Goal: Transaction & Acquisition: Purchase product/service

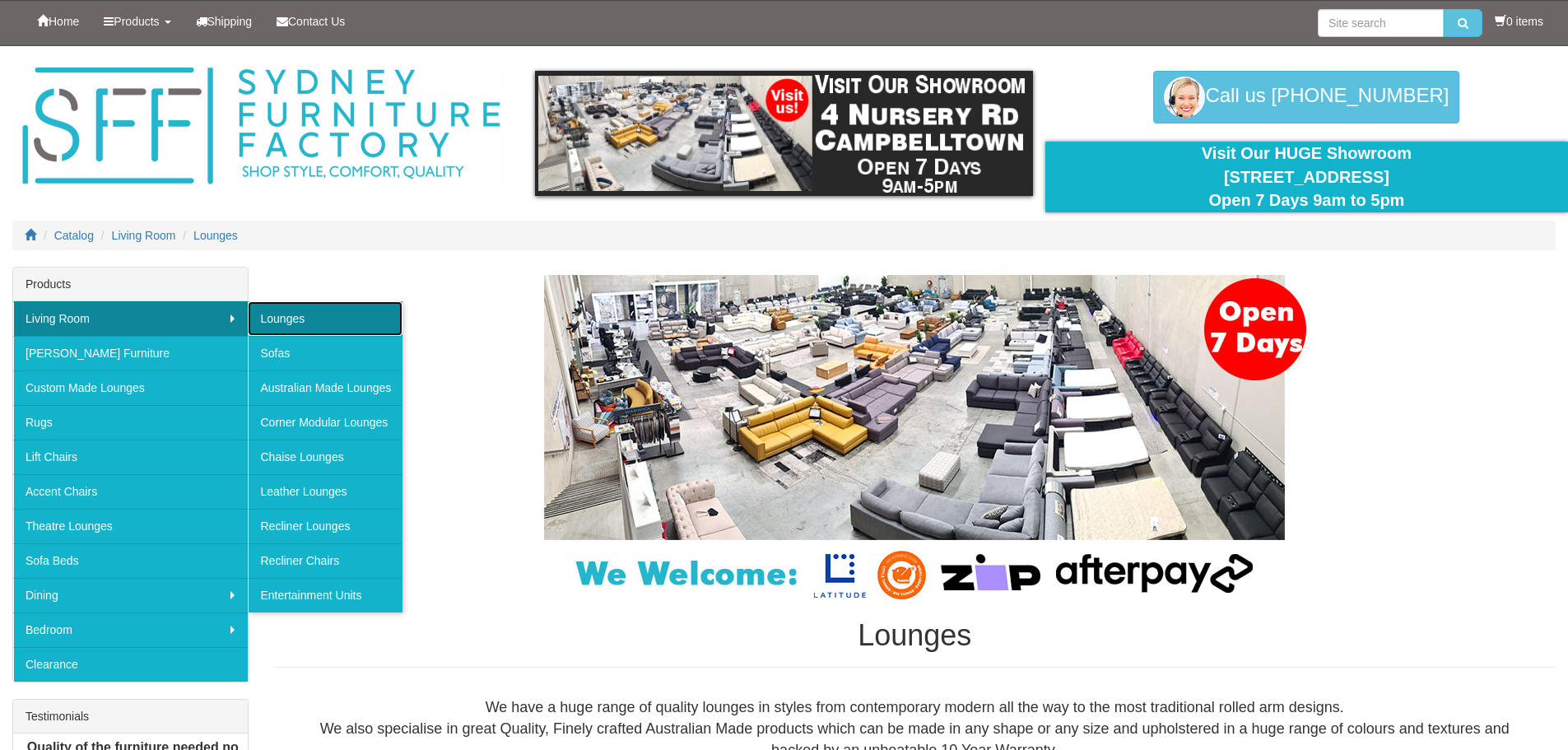
click at [265, 319] on link "Lounges" at bounding box center [325, 318] width 155 height 34
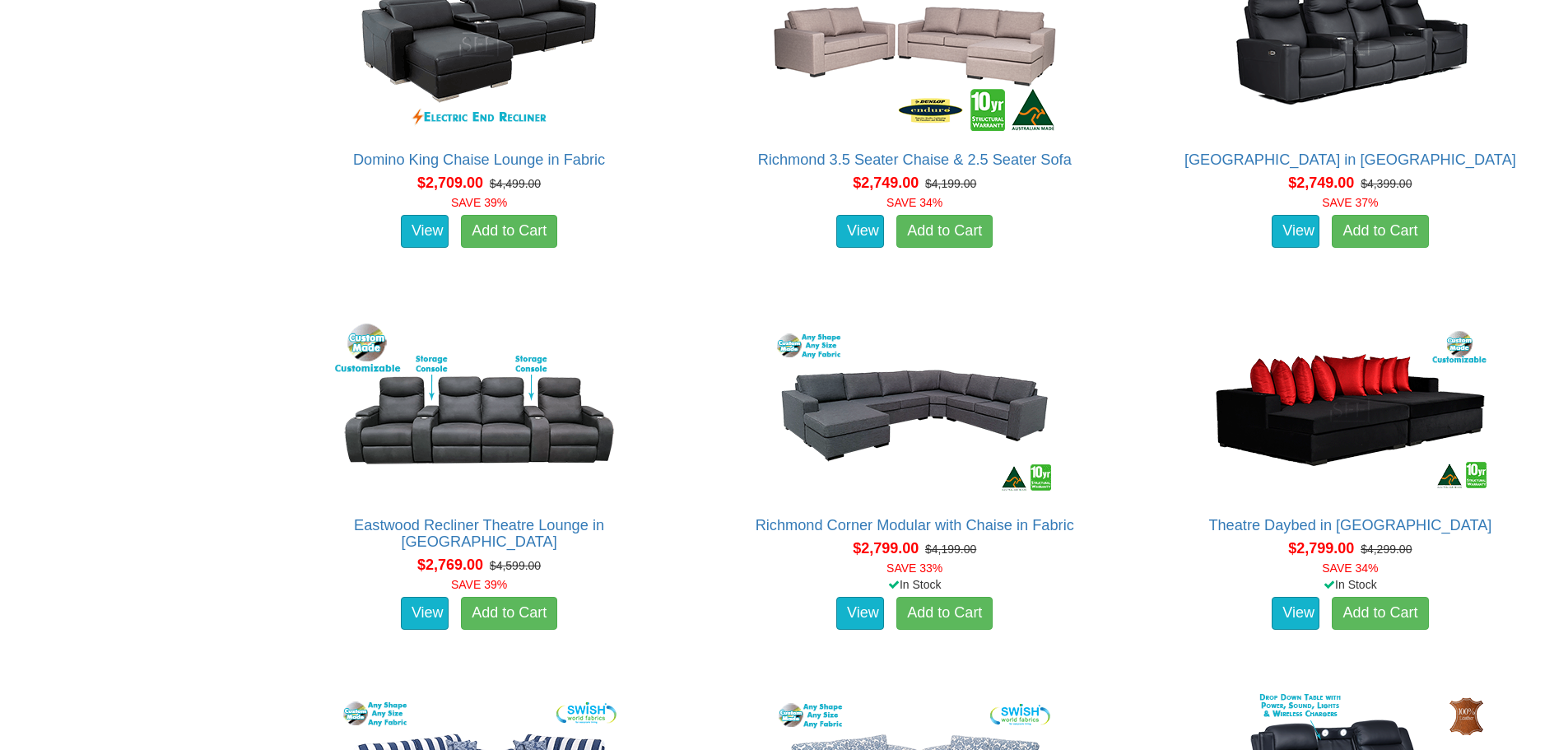
scroll to position [4690, 0]
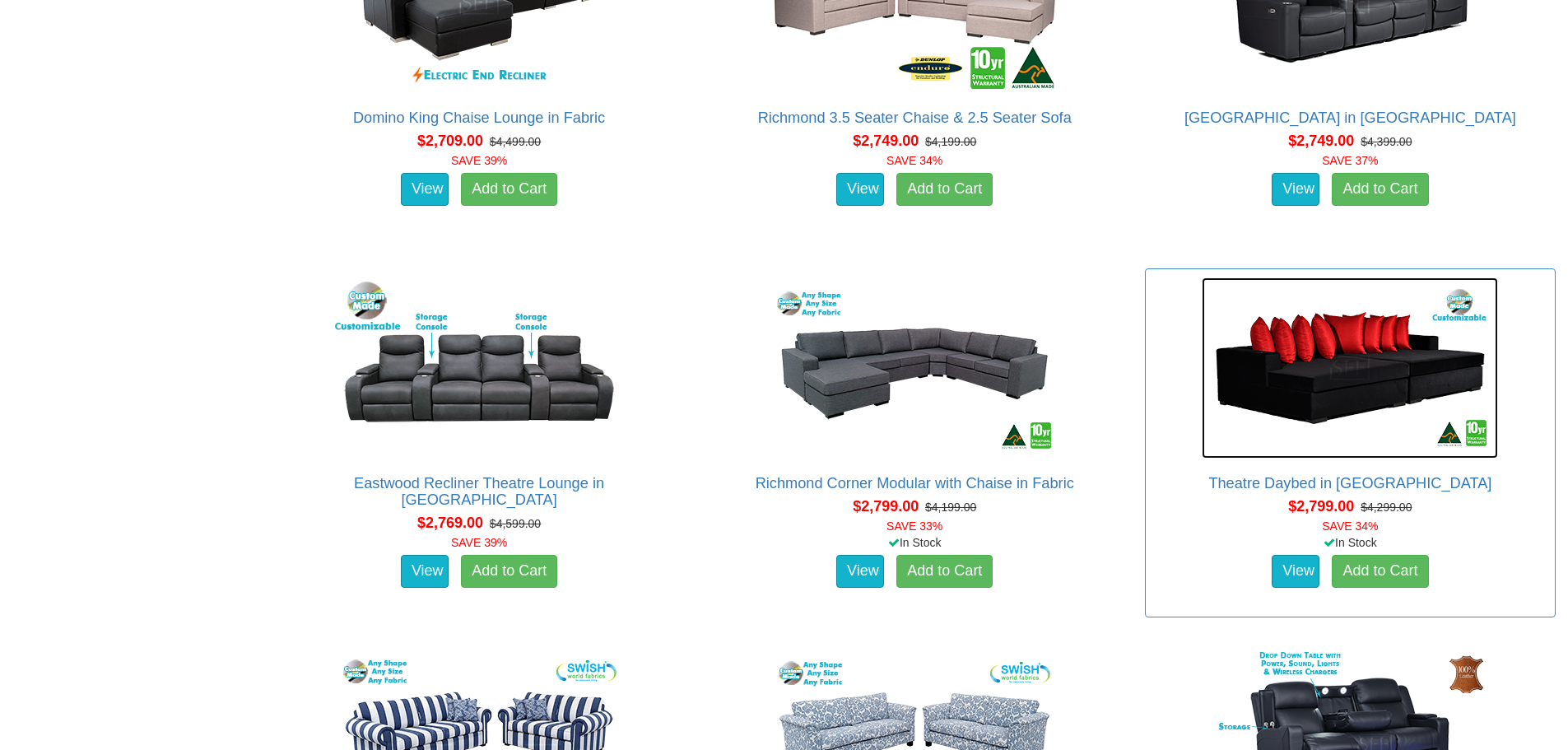
click at [1268, 398] on img at bounding box center [1350, 368] width 296 height 181
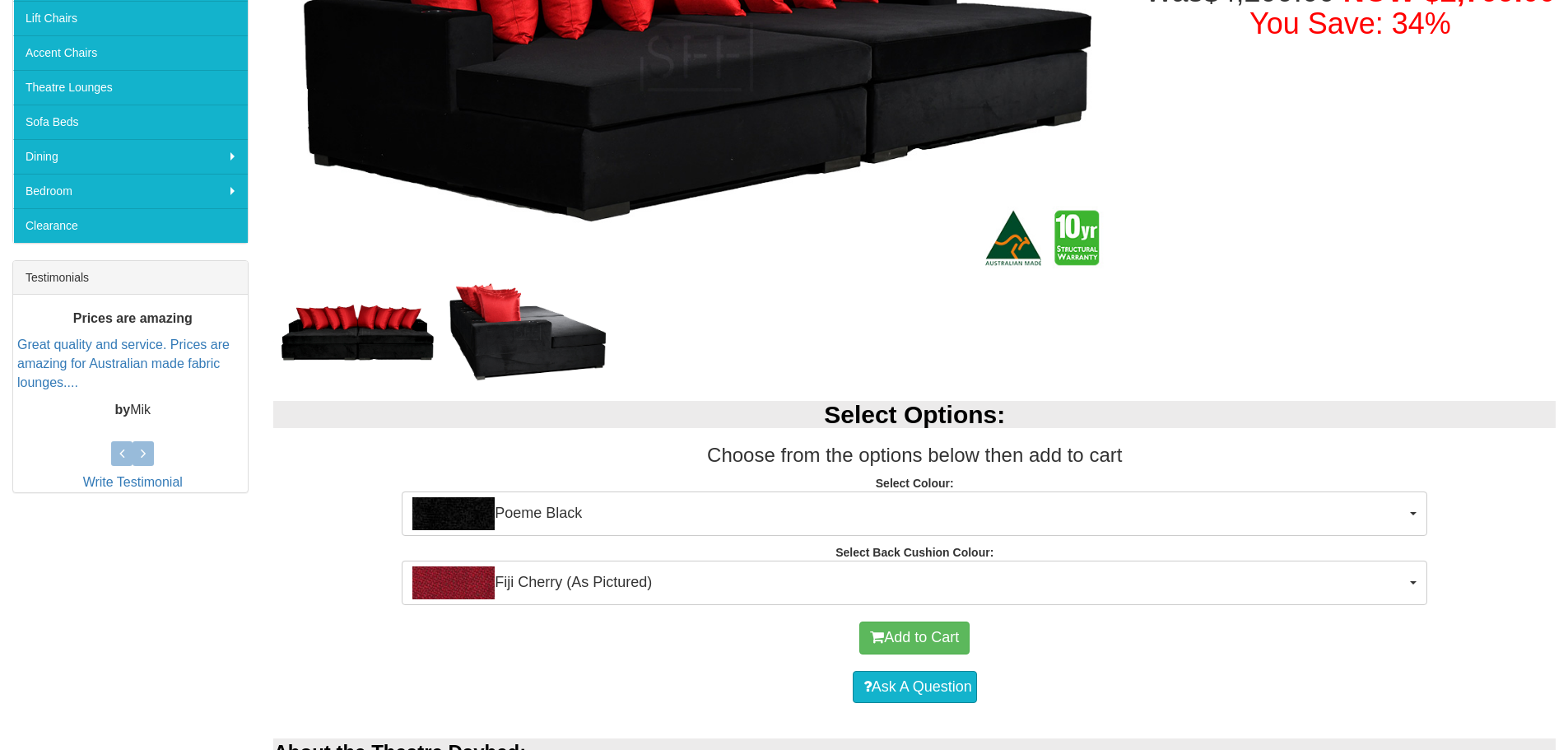
scroll to position [411, 0]
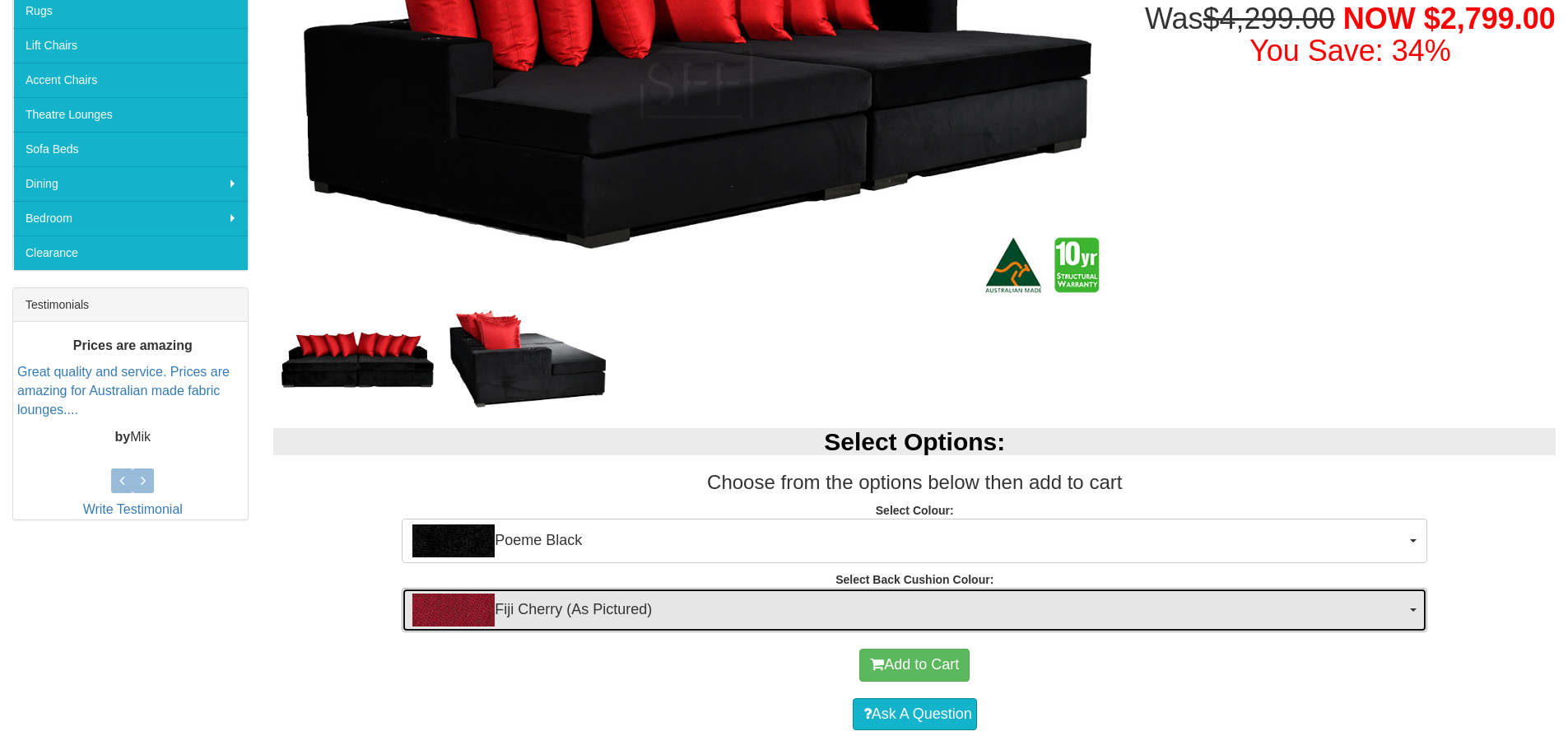
click at [909, 604] on span "Fiji Cherry (As Pictured)" at bounding box center [909, 610] width 994 height 33
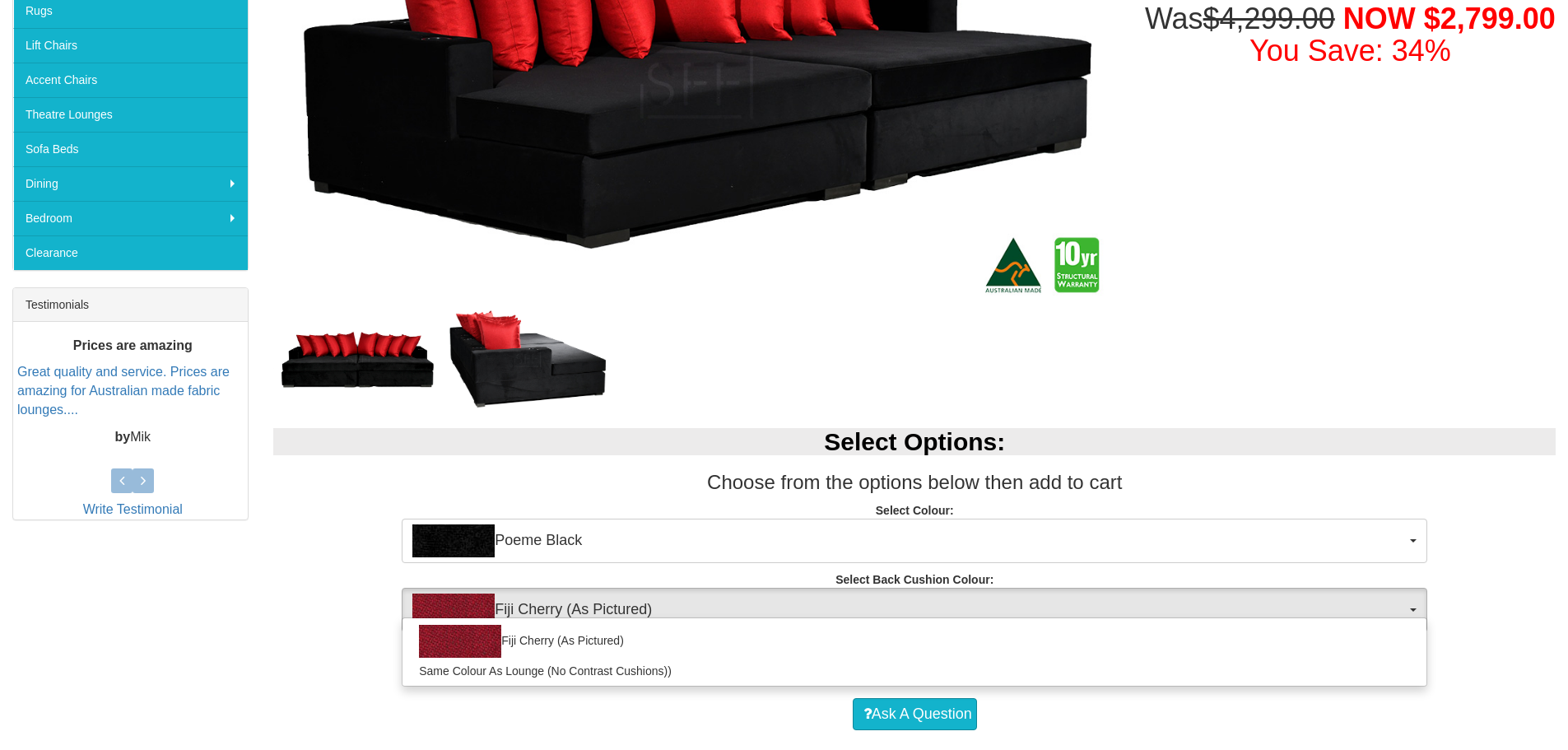
click at [815, 381] on div at bounding box center [696, 358] width 846 height 90
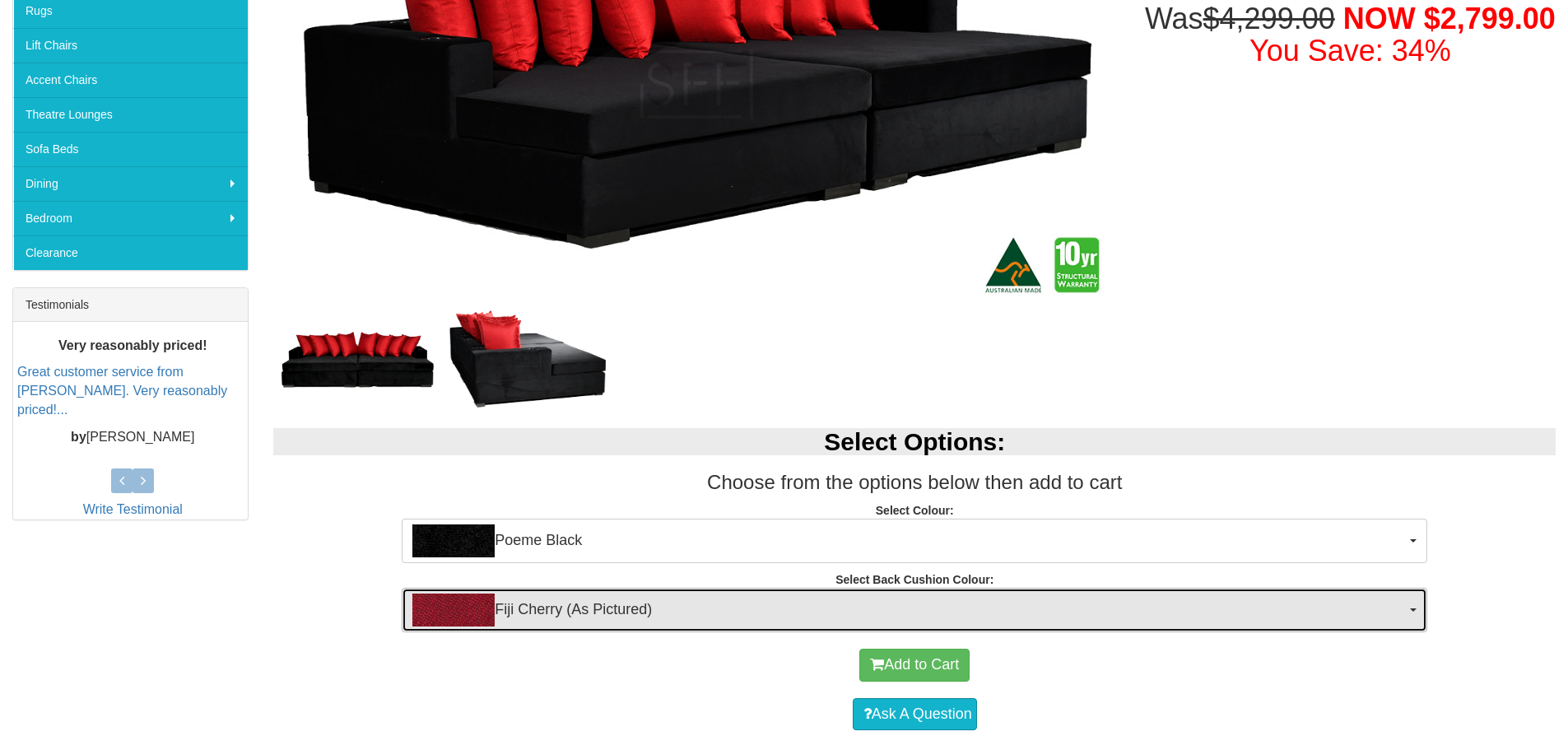
click at [769, 593] on span "Fiji Cherry (As Pictured)" at bounding box center [909, 610] width 994 height 33
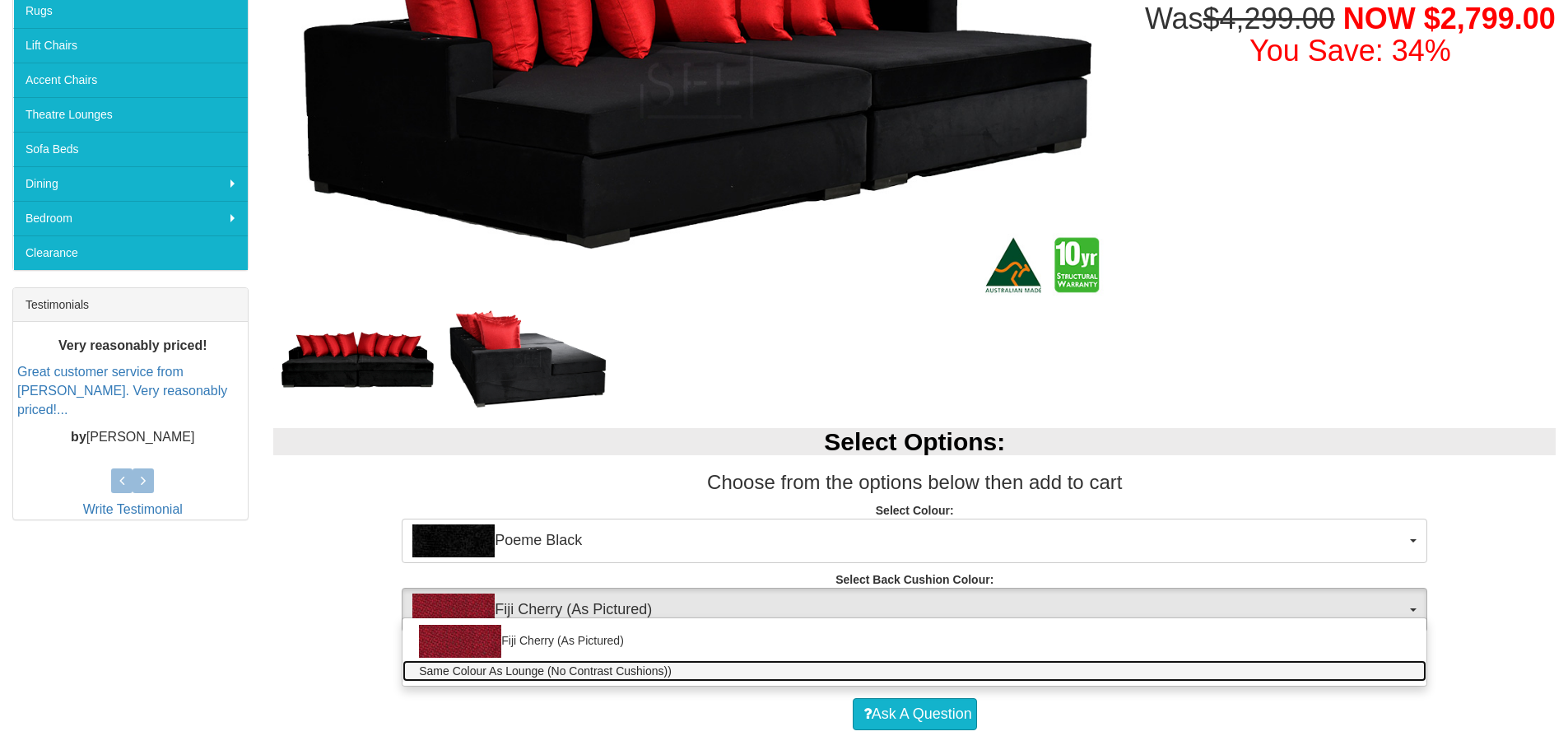
click at [718, 678] on link "Same Colour As Lounge (No Contrast Cushions))" at bounding box center [914, 671] width 1024 height 21
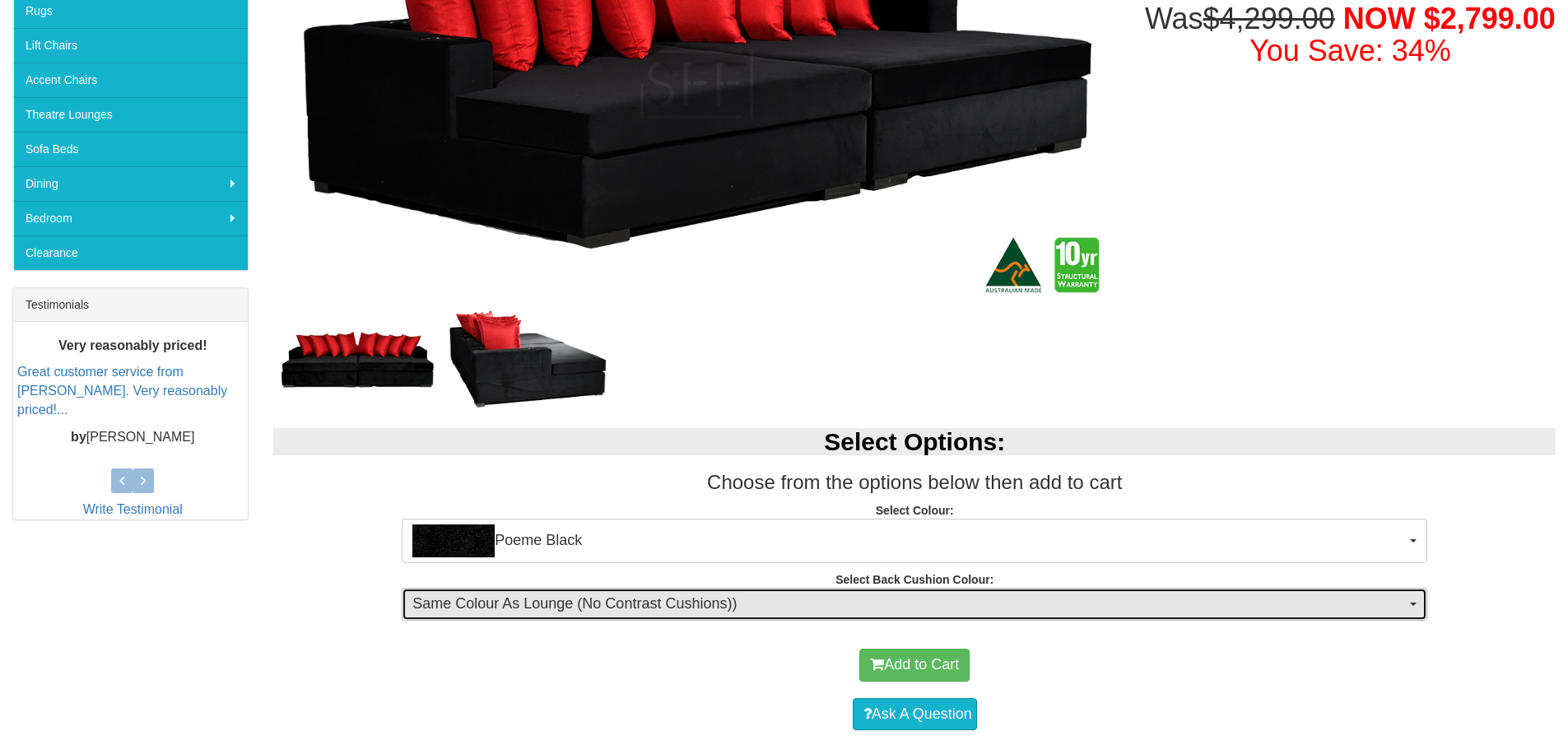
click at [725, 604] on span "Same Colour As Lounge (No Contrast Cushions))" at bounding box center [909, 604] width 994 height 21
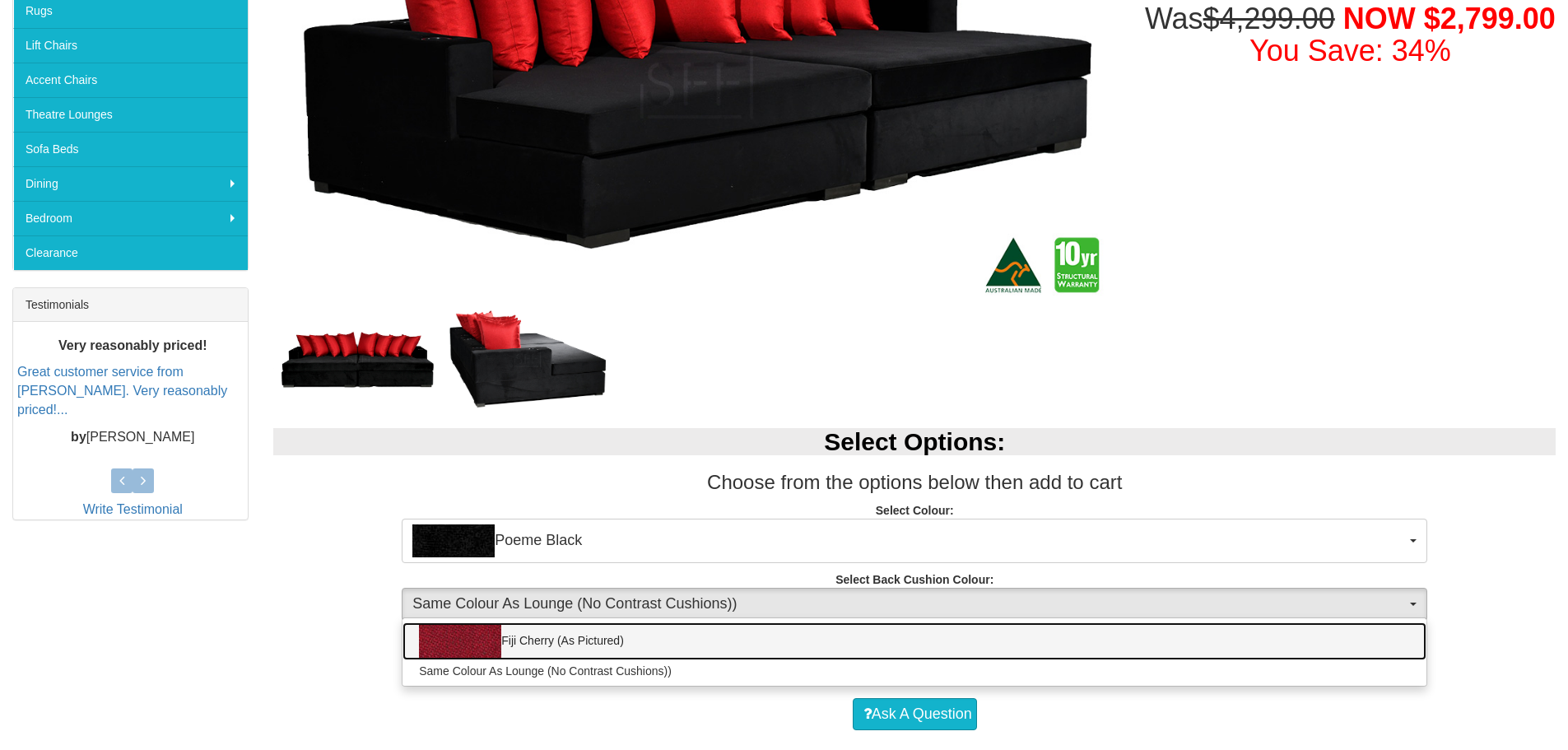
click at [705, 645] on link "Fiji Cherry (As Pictured)" at bounding box center [914, 641] width 1024 height 38
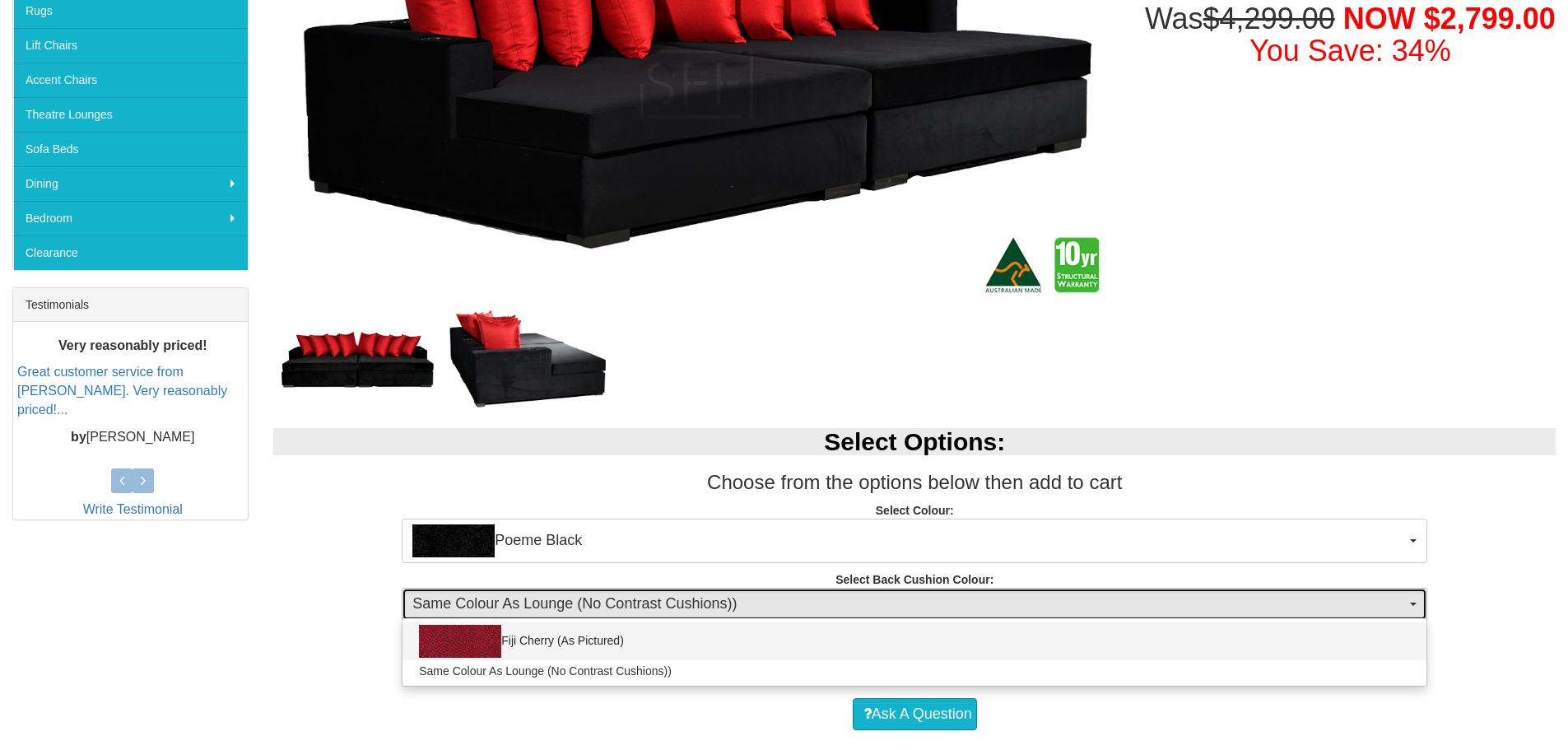
select select "1971"
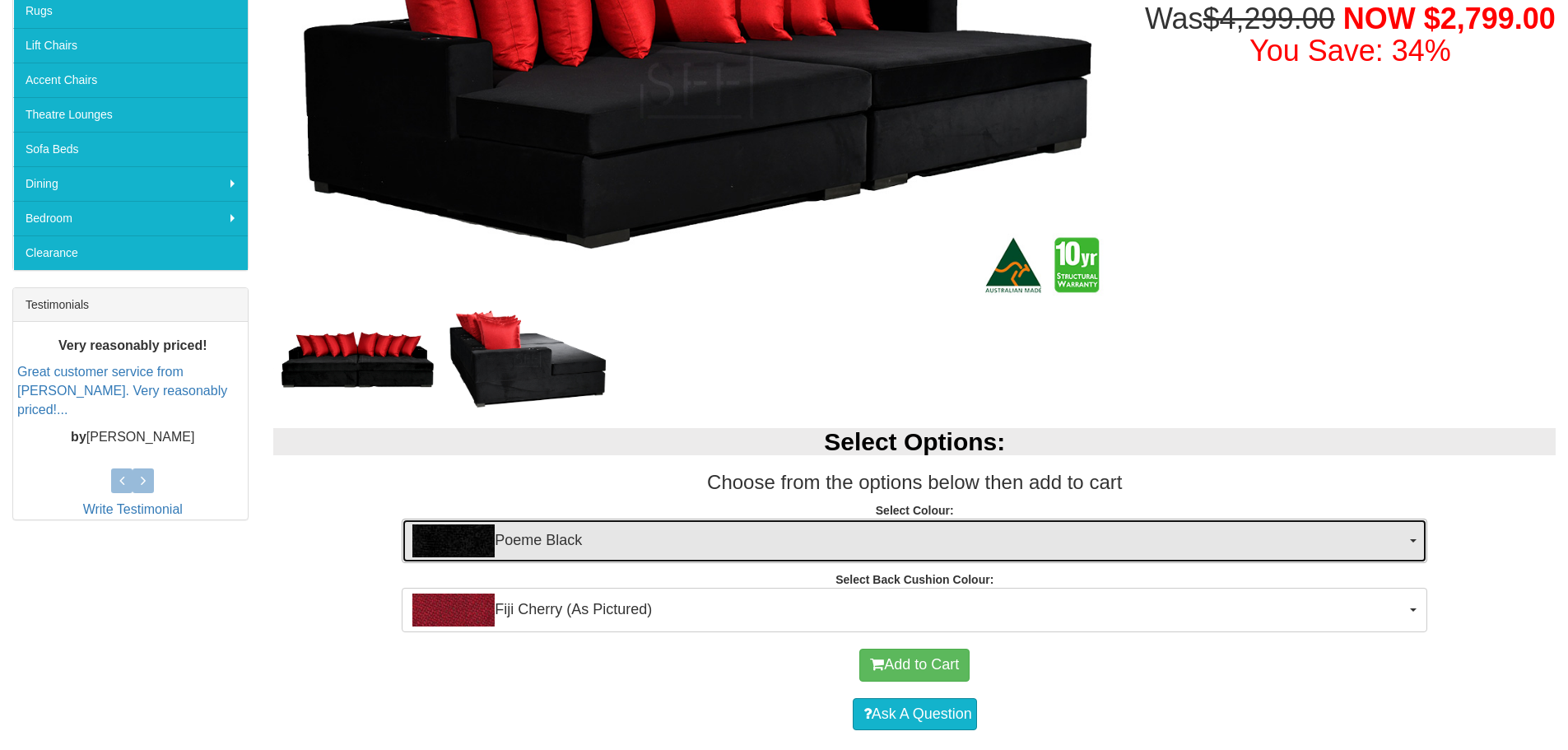
click at [666, 539] on span "Poeme Black" at bounding box center [909, 541] width 994 height 33
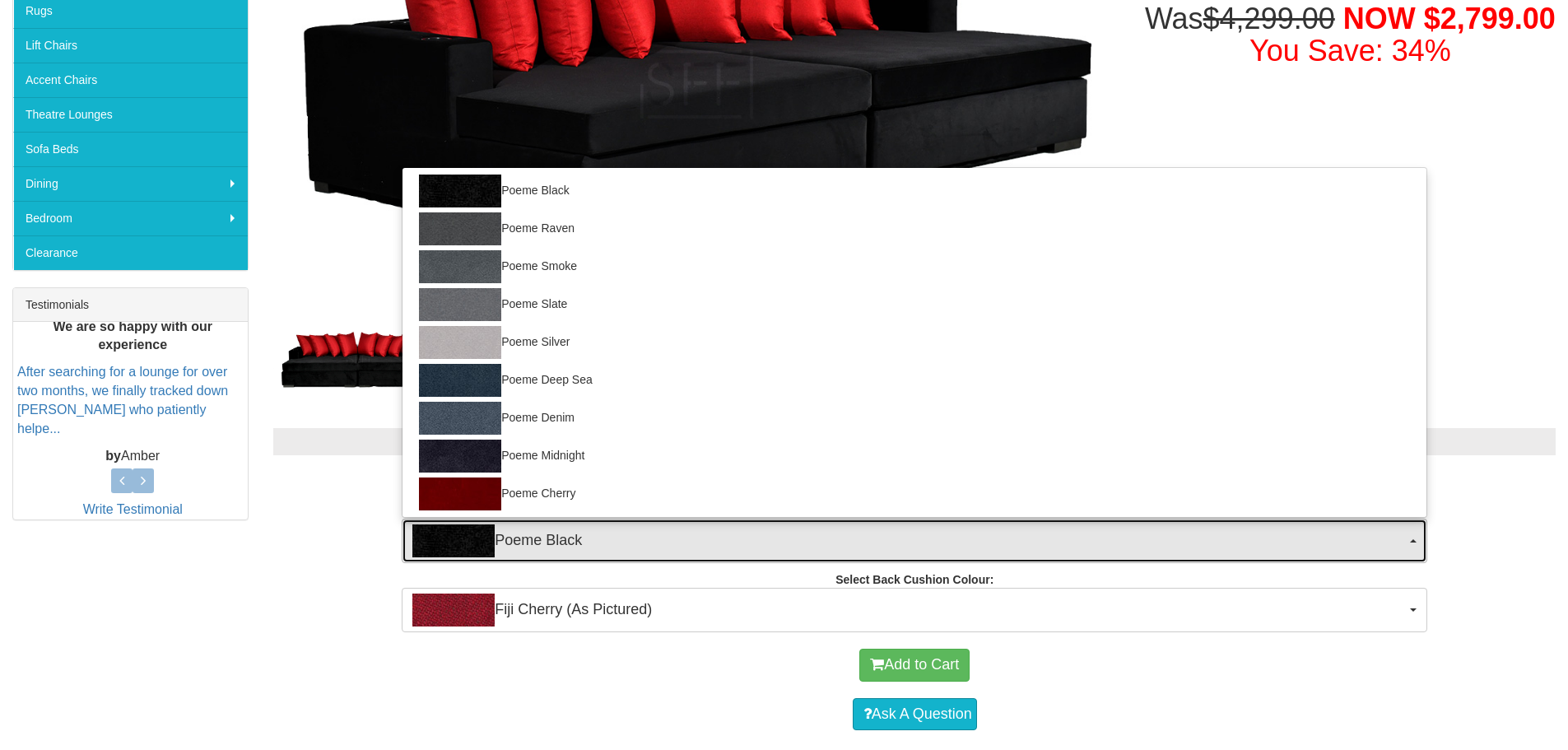
click at [666, 539] on span "Poeme Black" at bounding box center [909, 541] width 994 height 33
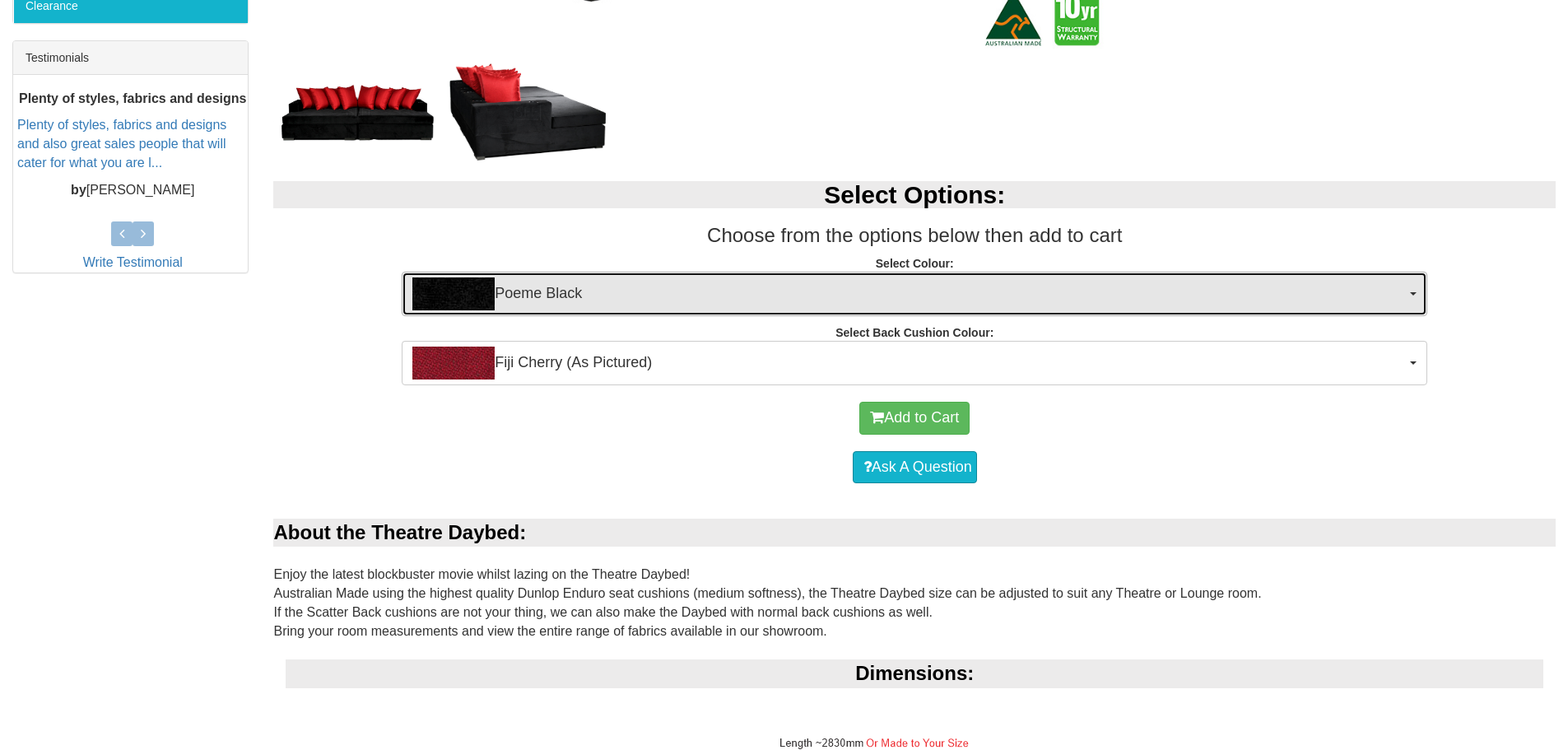
scroll to position [988, 0]
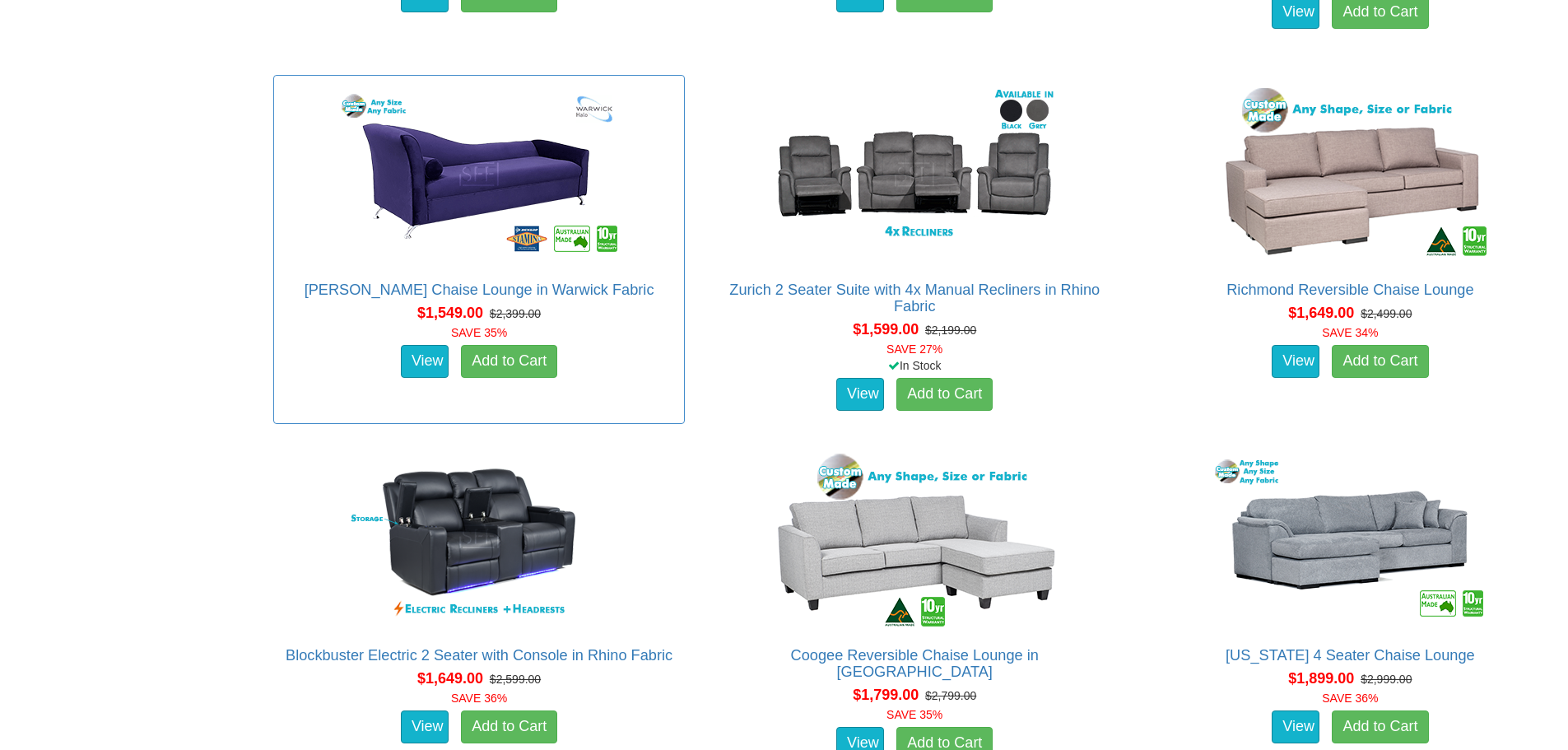
scroll to position [1646, 0]
